Goal: Task Accomplishment & Management: Use online tool/utility

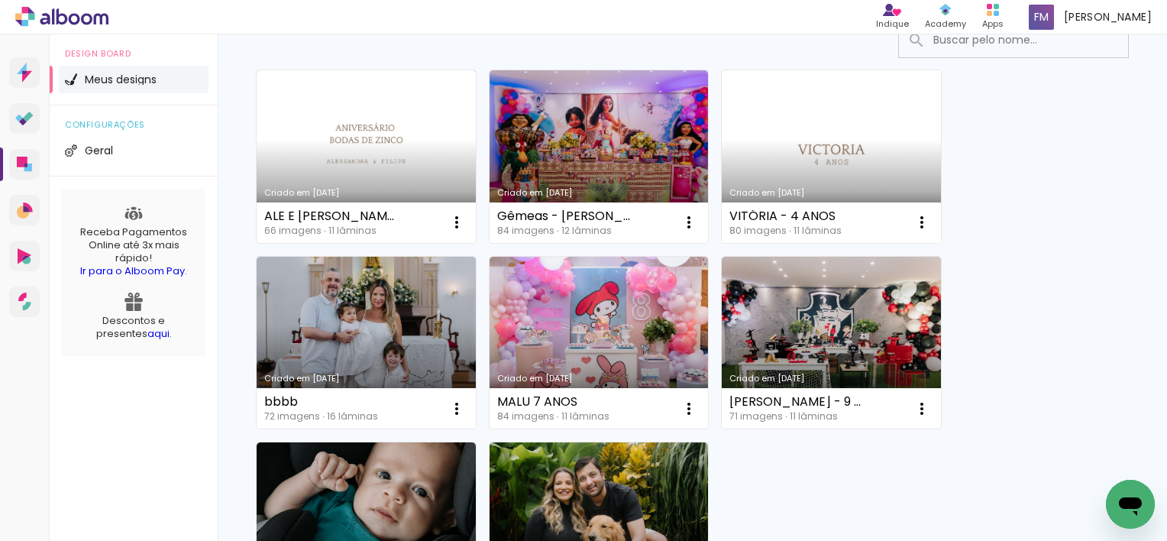
scroll to position [153, 0]
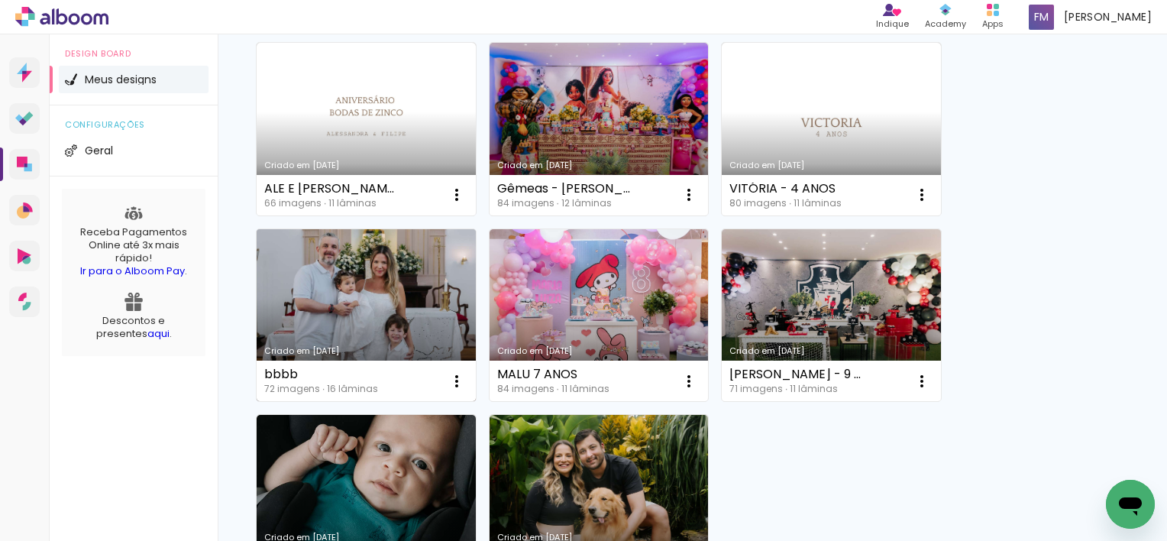
click at [406, 274] on link "Criado em [DATE]" at bounding box center [366, 315] width 219 height 173
